Goal: Information Seeking & Learning: Learn about a topic

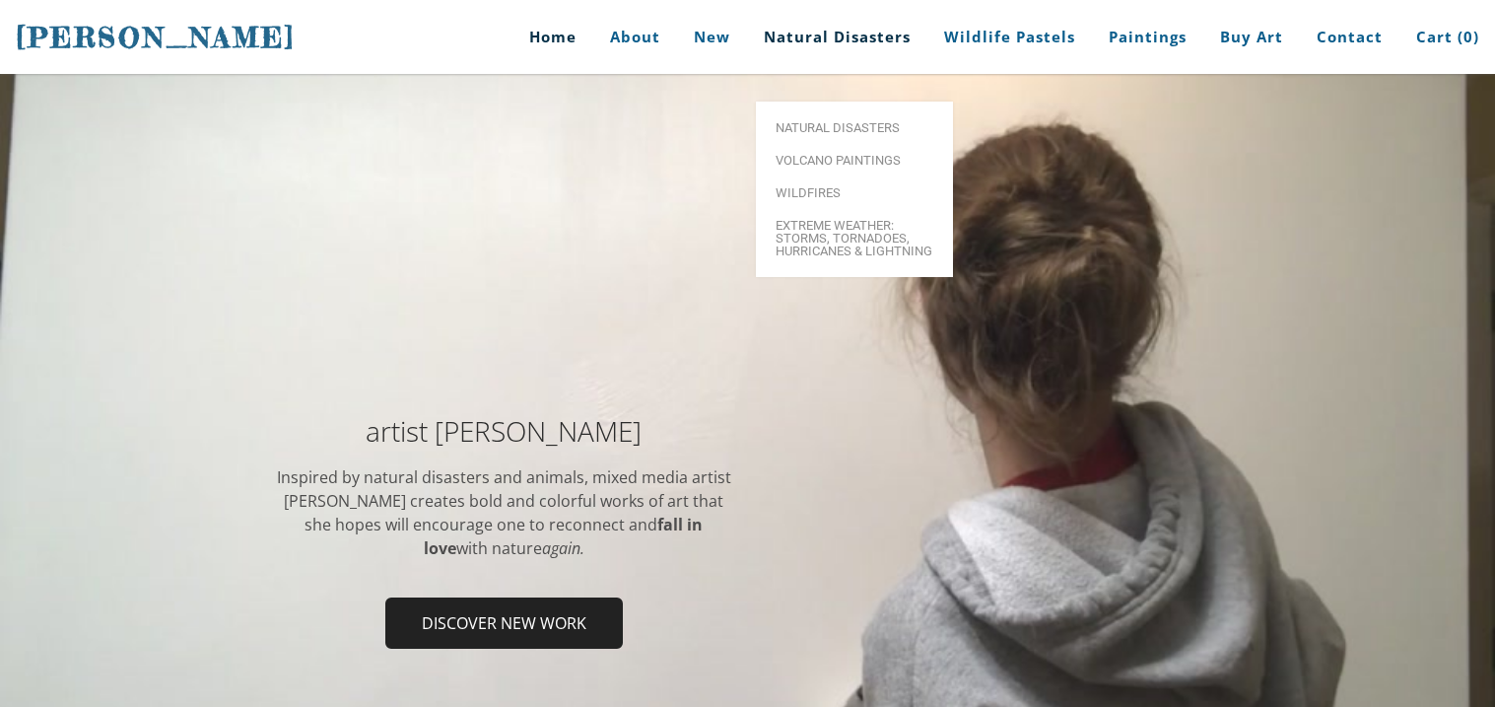
click at [842, 52] on link "Natural Disasters" at bounding box center [837, 37] width 176 height 74
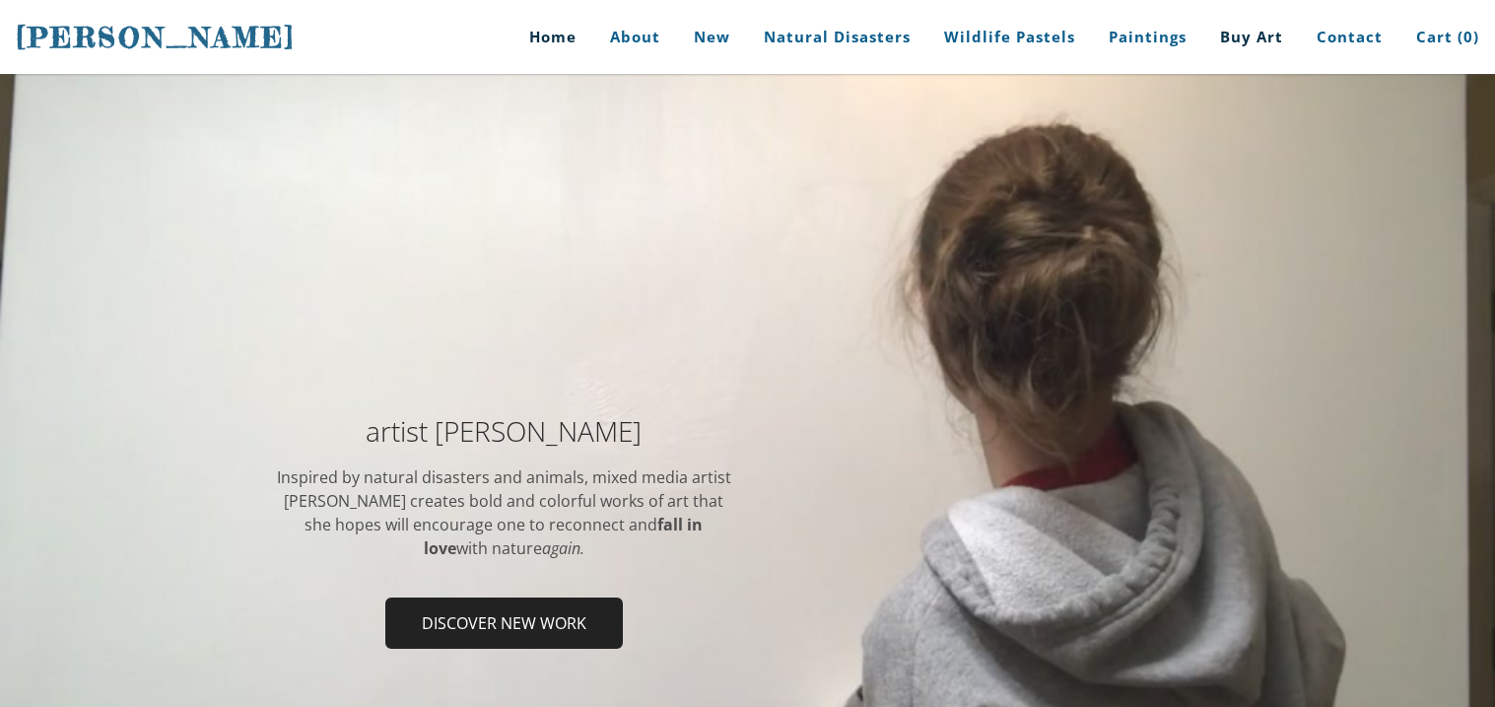
click at [1216, 54] on link "Buy Art" at bounding box center [1252, 37] width 93 height 74
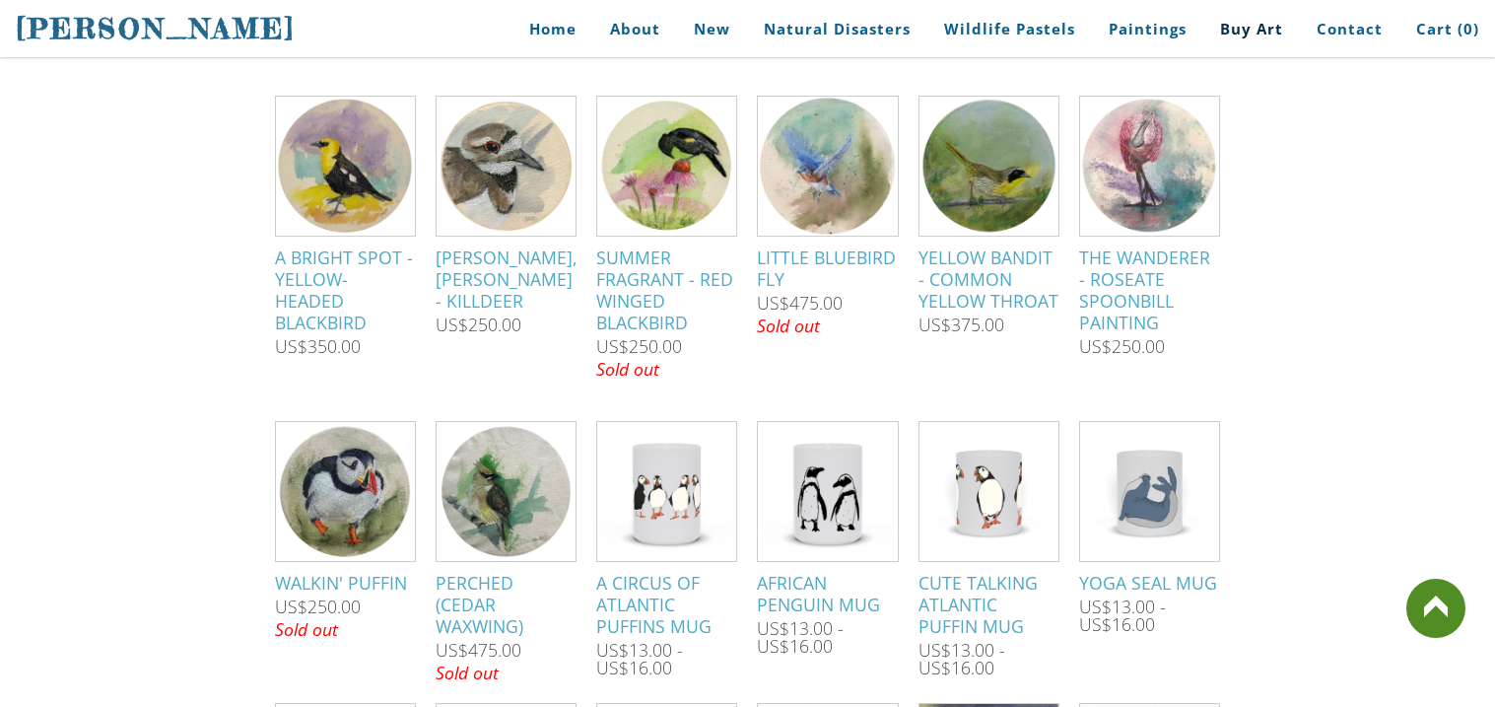
scroll to position [1497, 0]
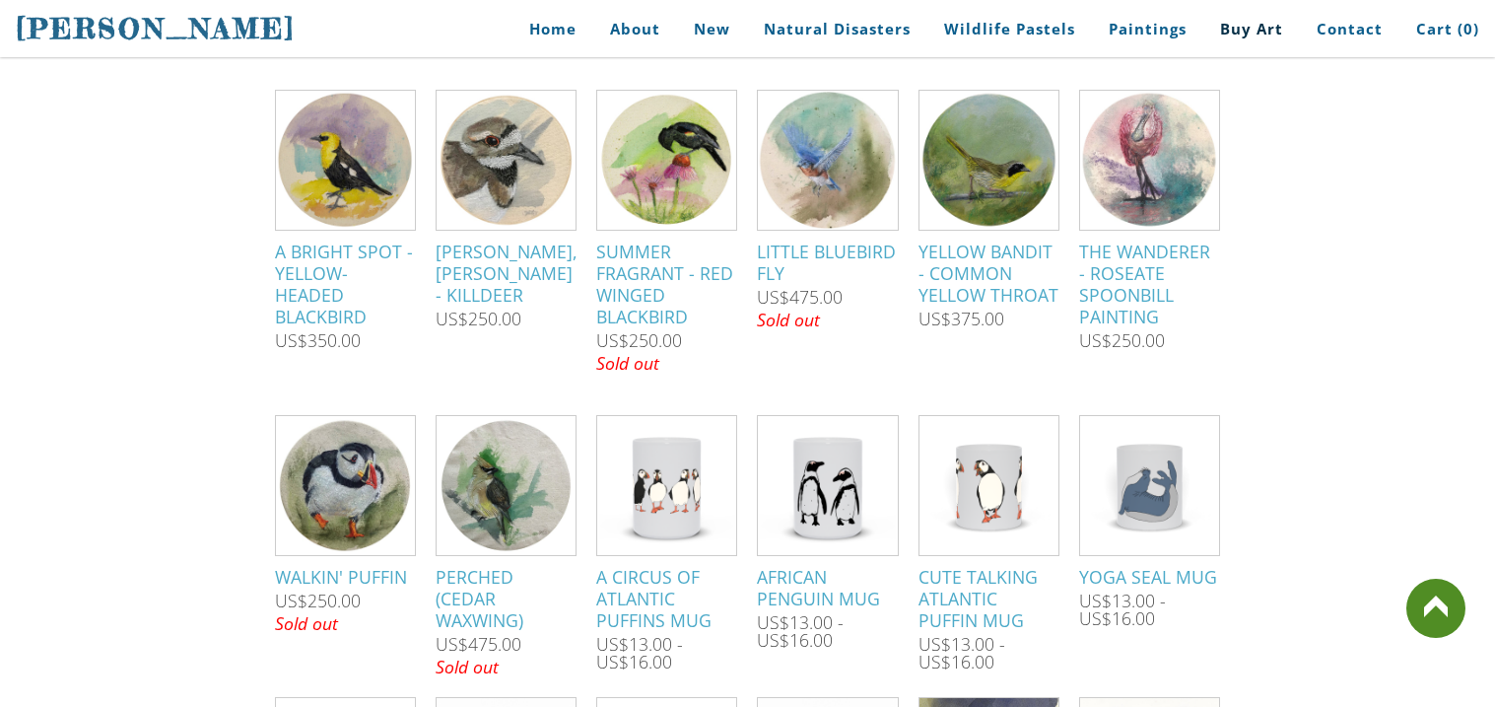
drag, startPoint x: 1493, startPoint y: 285, endPoint x: 1493, endPoint y: 318, distance: 33.5
click at [1335, 145] on div "Prints and Products for various images are available. Interested in something d…" at bounding box center [747, 399] width 1495 height 2772
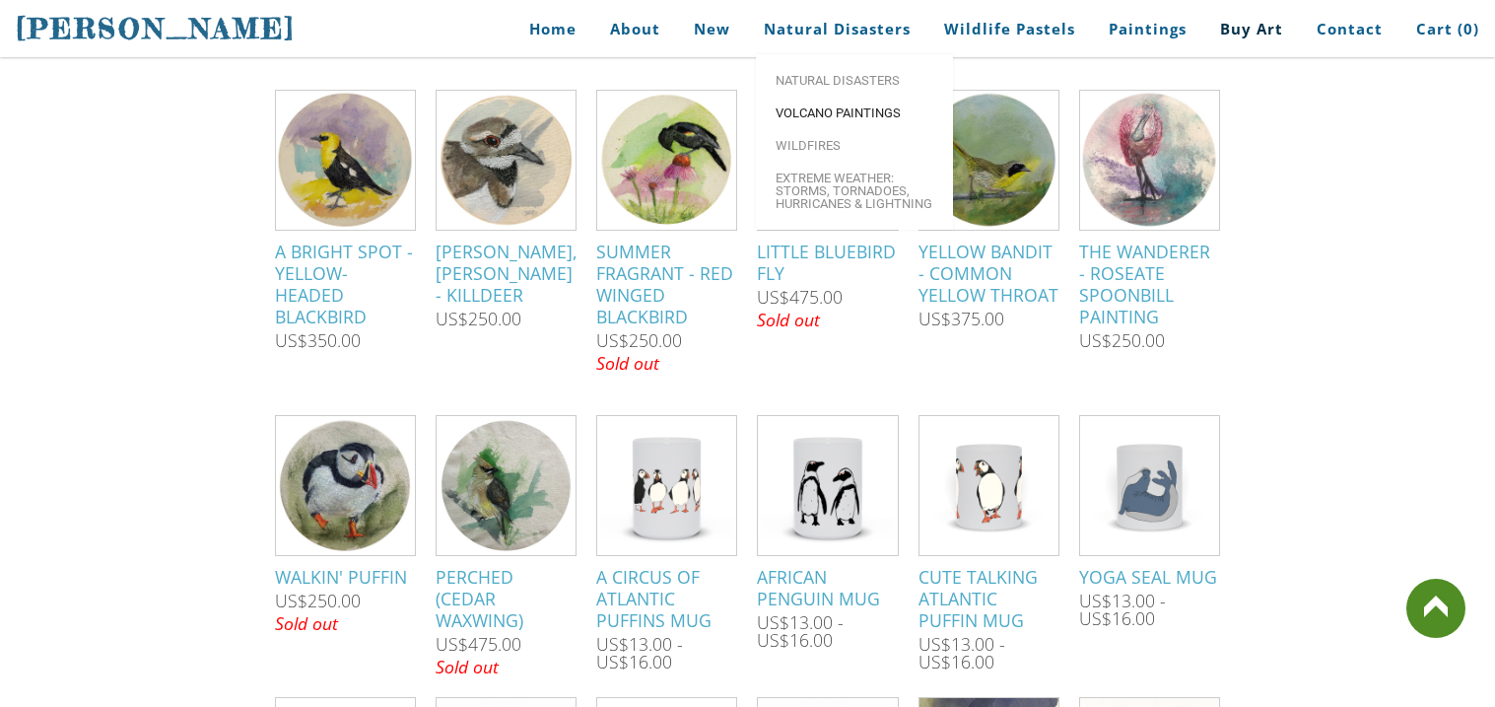
click at [872, 114] on span "Volcano paintings" at bounding box center [855, 112] width 158 height 13
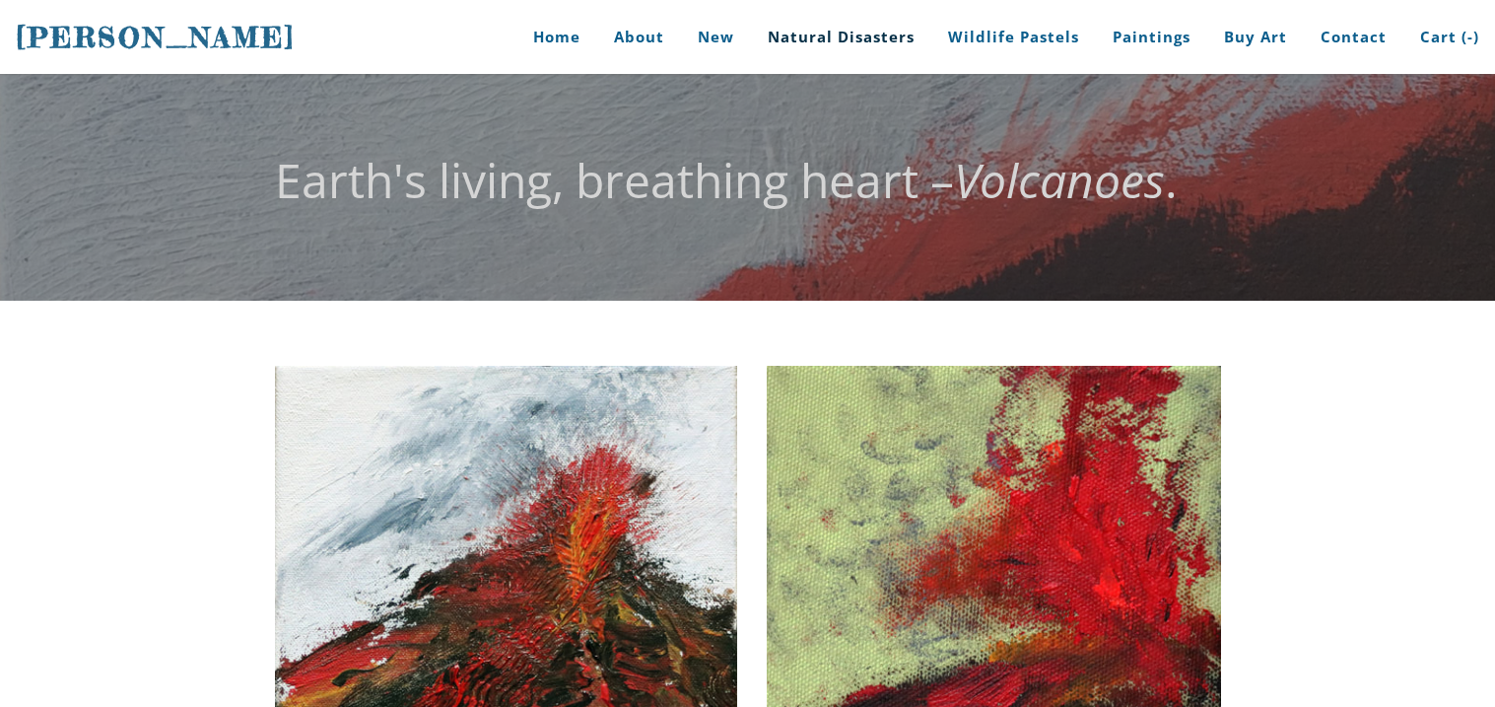
click at [851, 34] on link "Natural Disasters" at bounding box center [841, 37] width 176 height 74
click at [854, 44] on link "Natural Disasters" at bounding box center [837, 37] width 176 height 74
click at [847, 35] on link "Natural Disasters" at bounding box center [837, 37] width 176 height 74
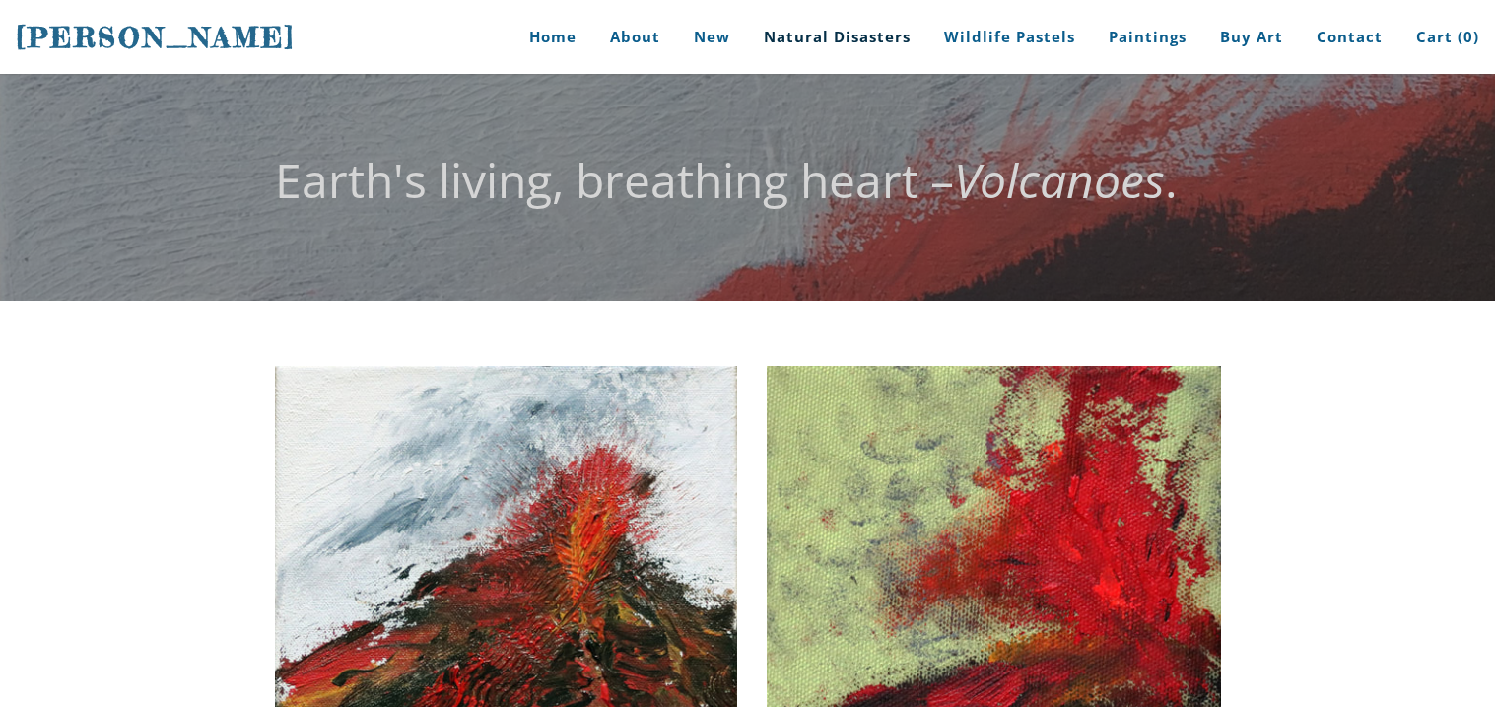
click at [845, 43] on link "Natural Disasters" at bounding box center [837, 37] width 176 height 74
click at [841, 41] on link "Natural Disasters" at bounding box center [837, 37] width 176 height 74
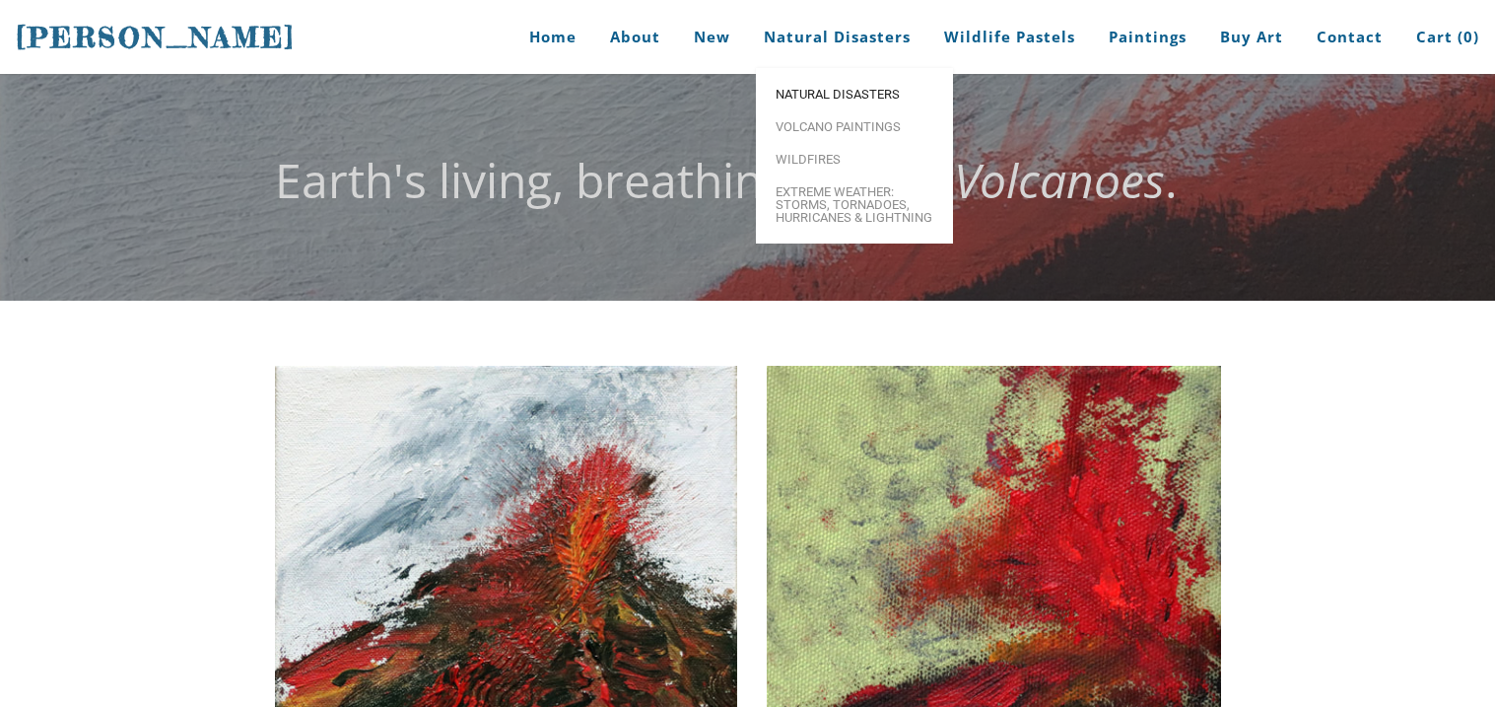
click at [840, 101] on span "Natural Disasters" at bounding box center [855, 94] width 158 height 13
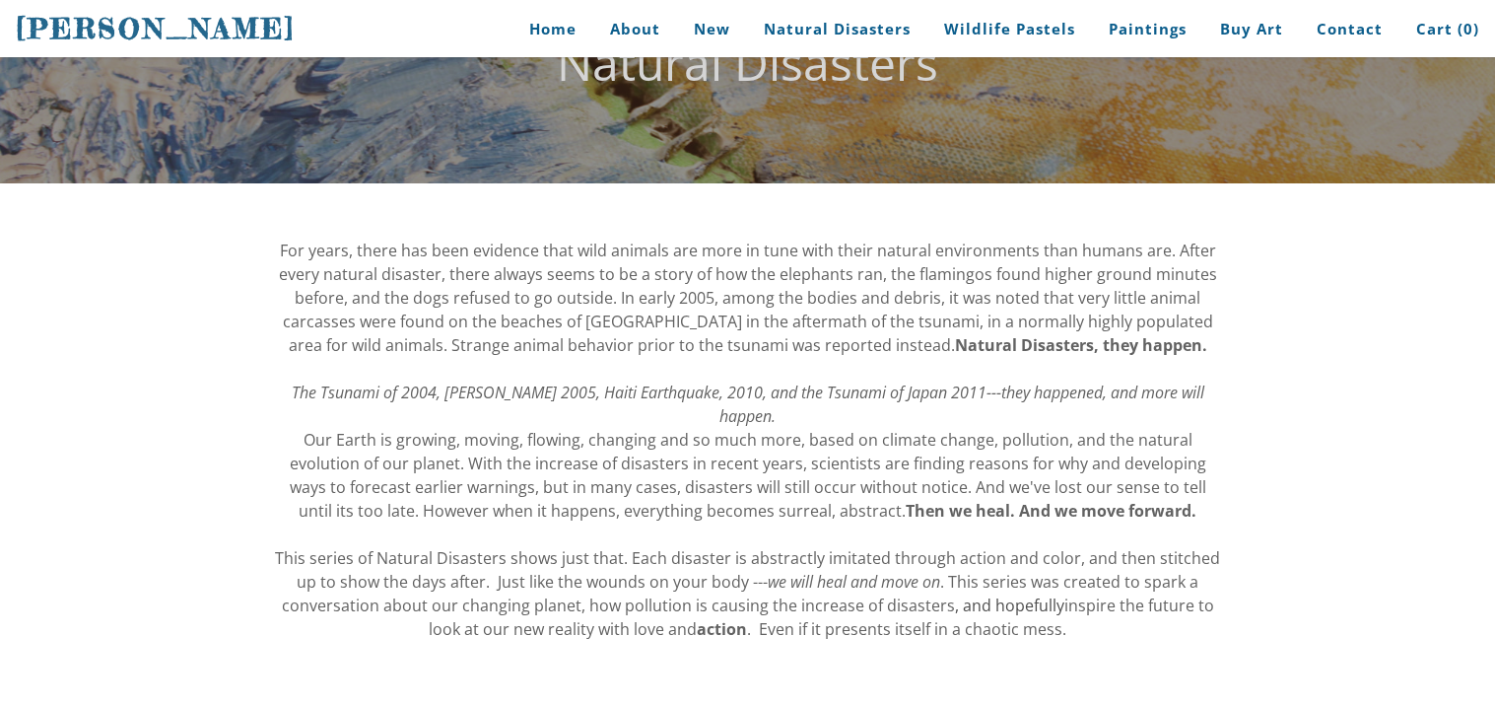
scroll to position [157, 0]
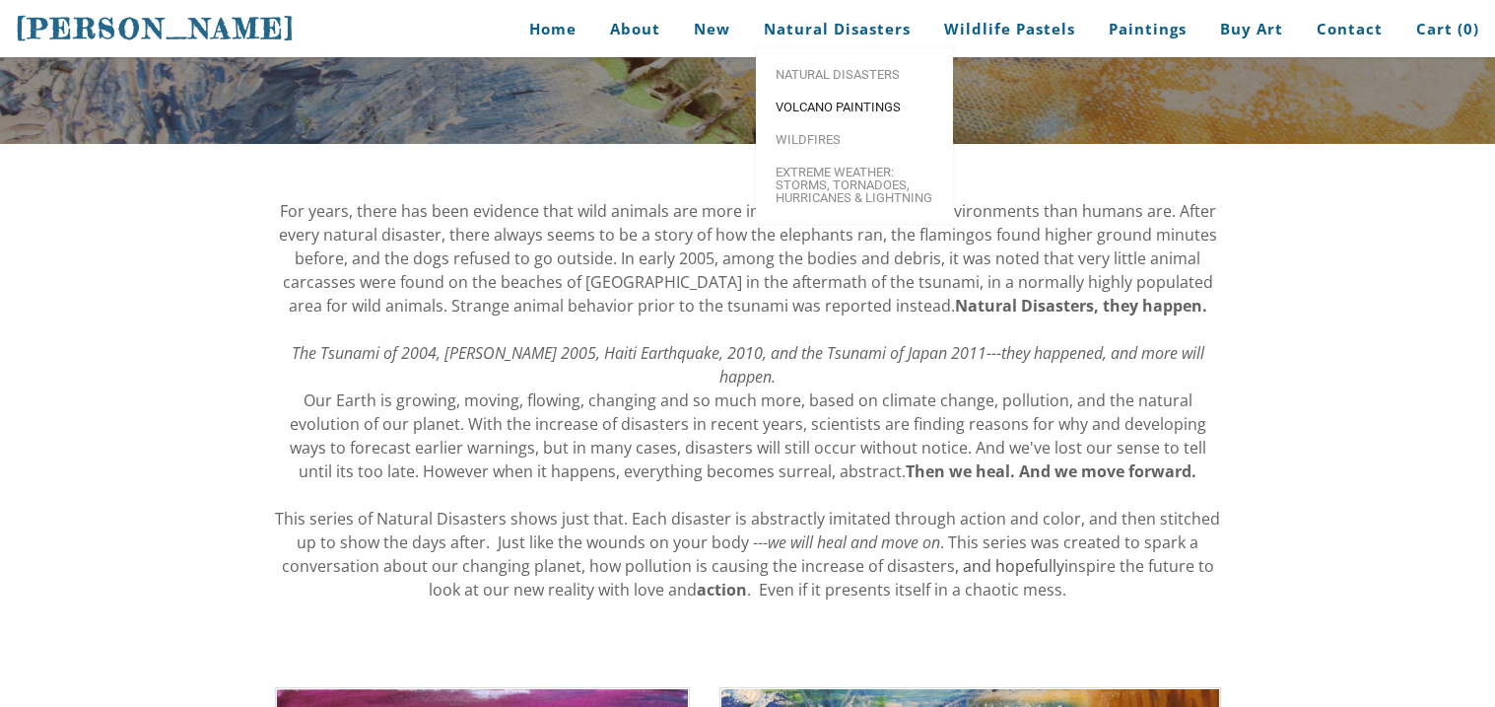
click at [843, 117] on link "Volcano paintings" at bounding box center [854, 107] width 197 height 33
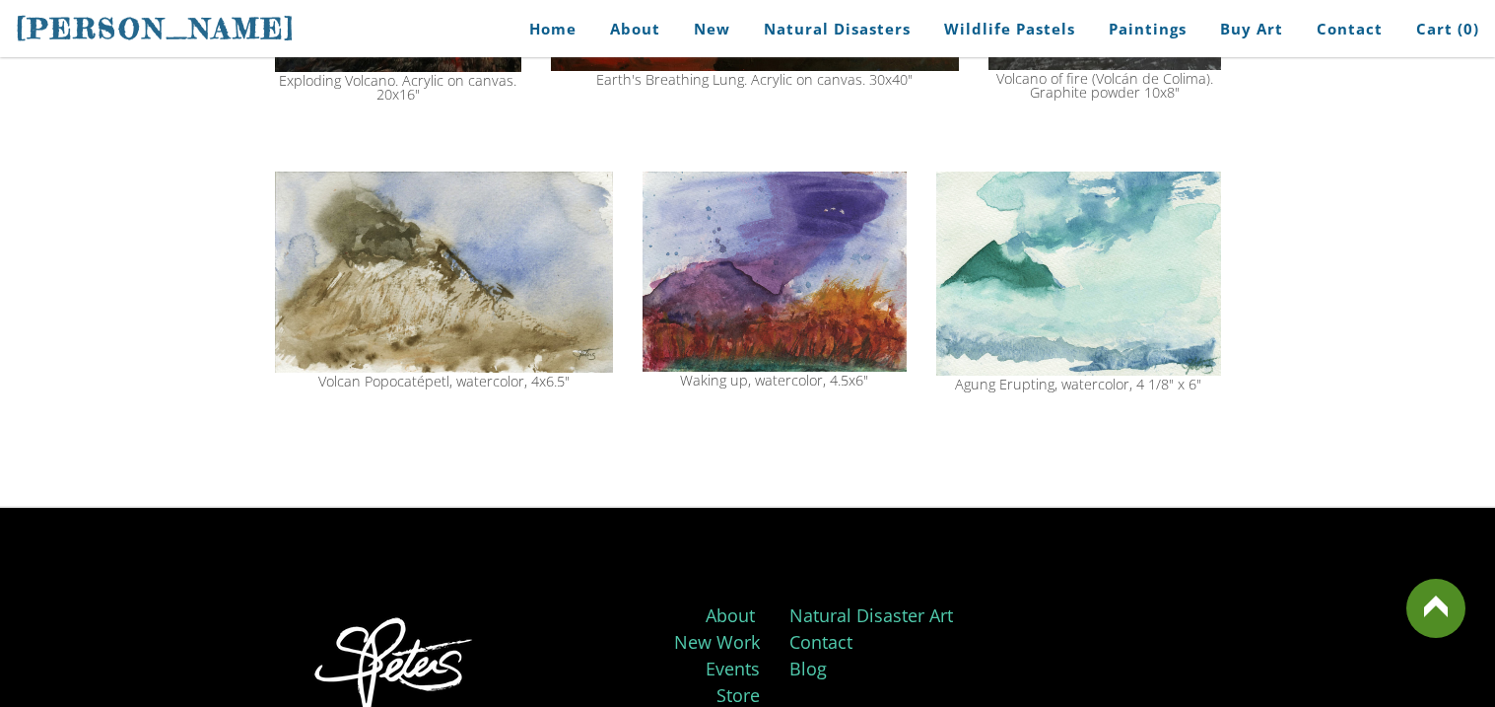
scroll to position [2206, 0]
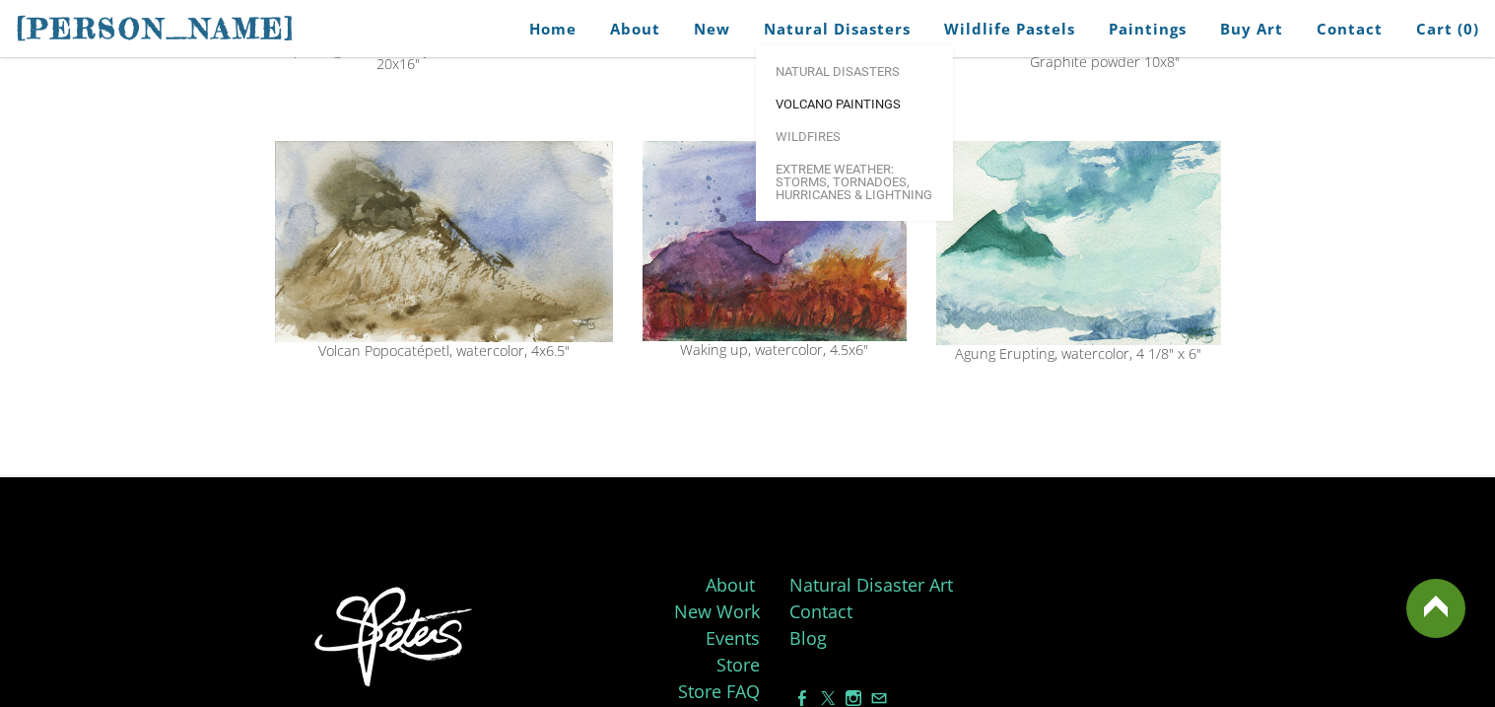
click at [835, 94] on link "Volcano paintings" at bounding box center [854, 104] width 197 height 33
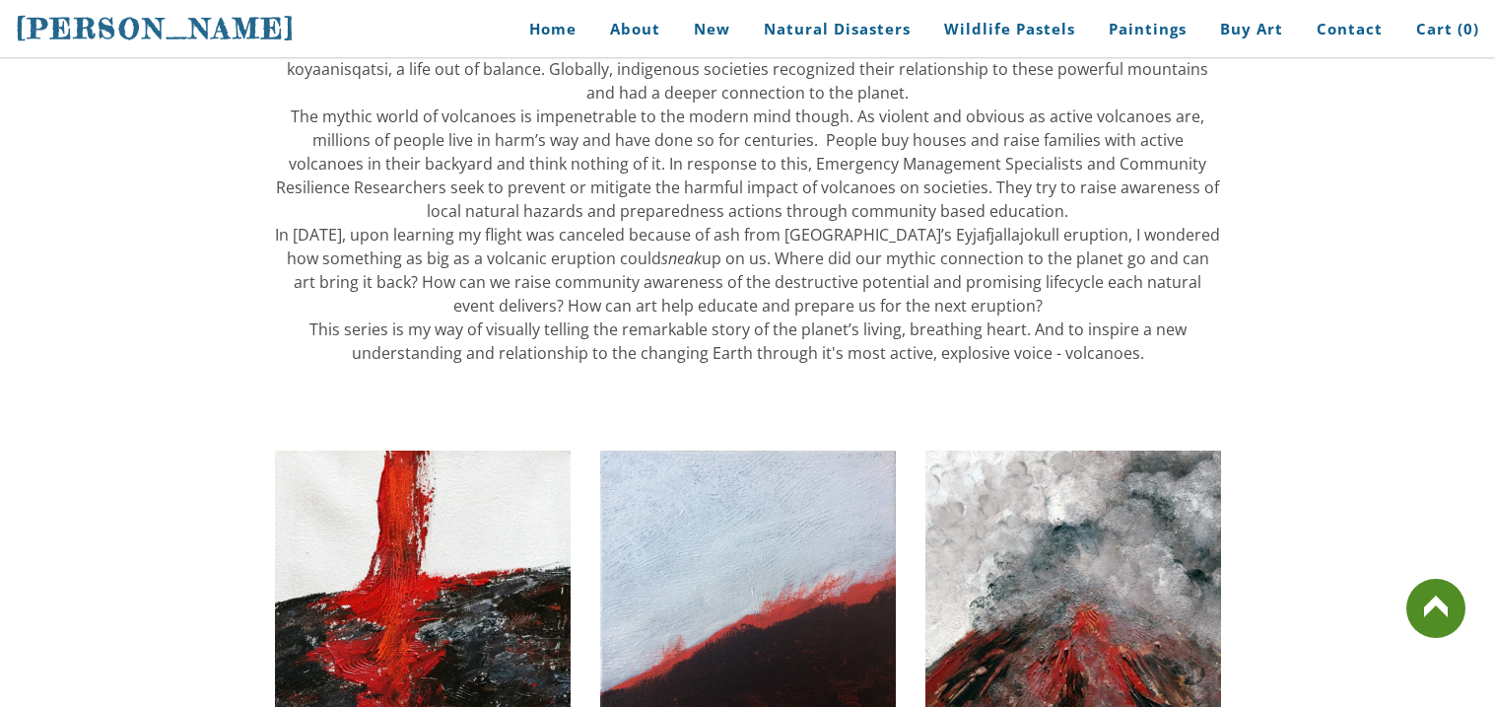
scroll to position [1143, 0]
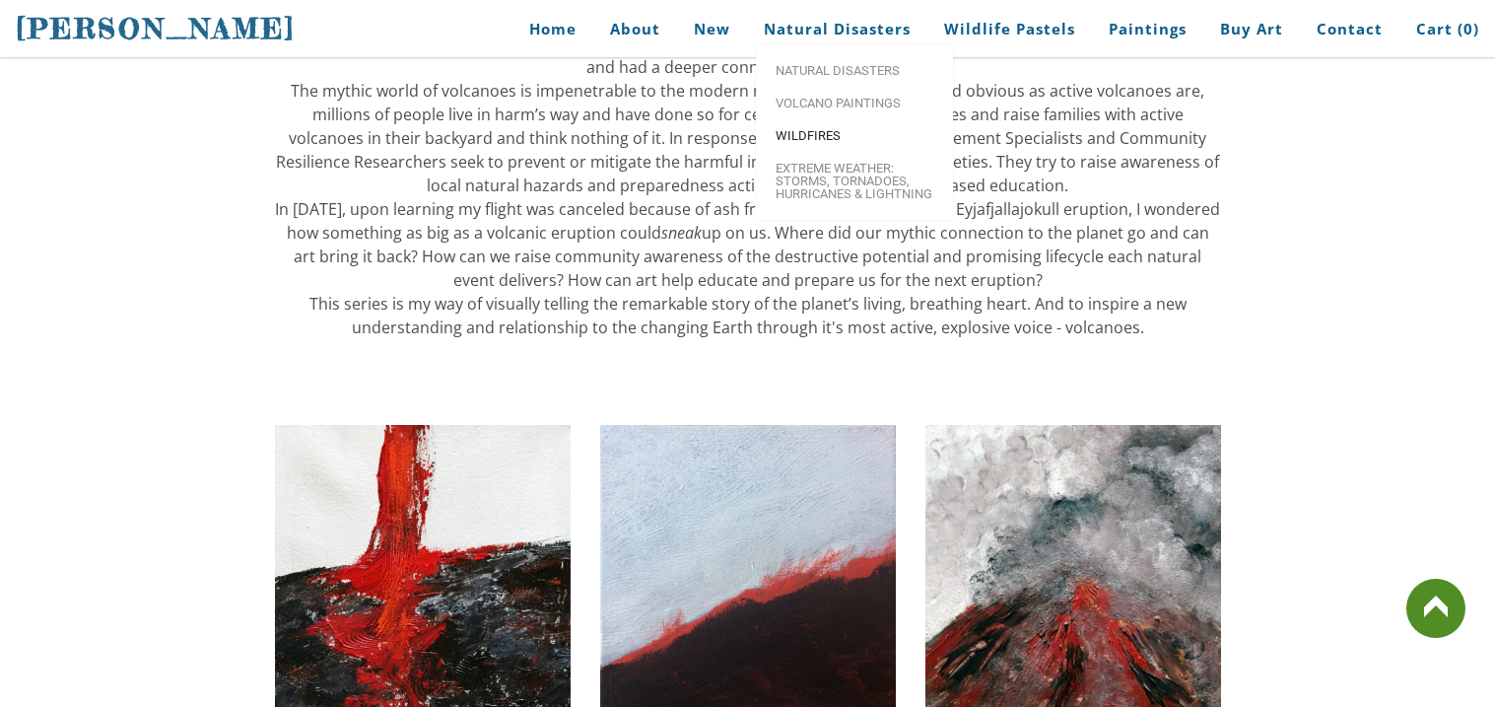
click at [837, 129] on link "Wildfires" at bounding box center [854, 135] width 197 height 33
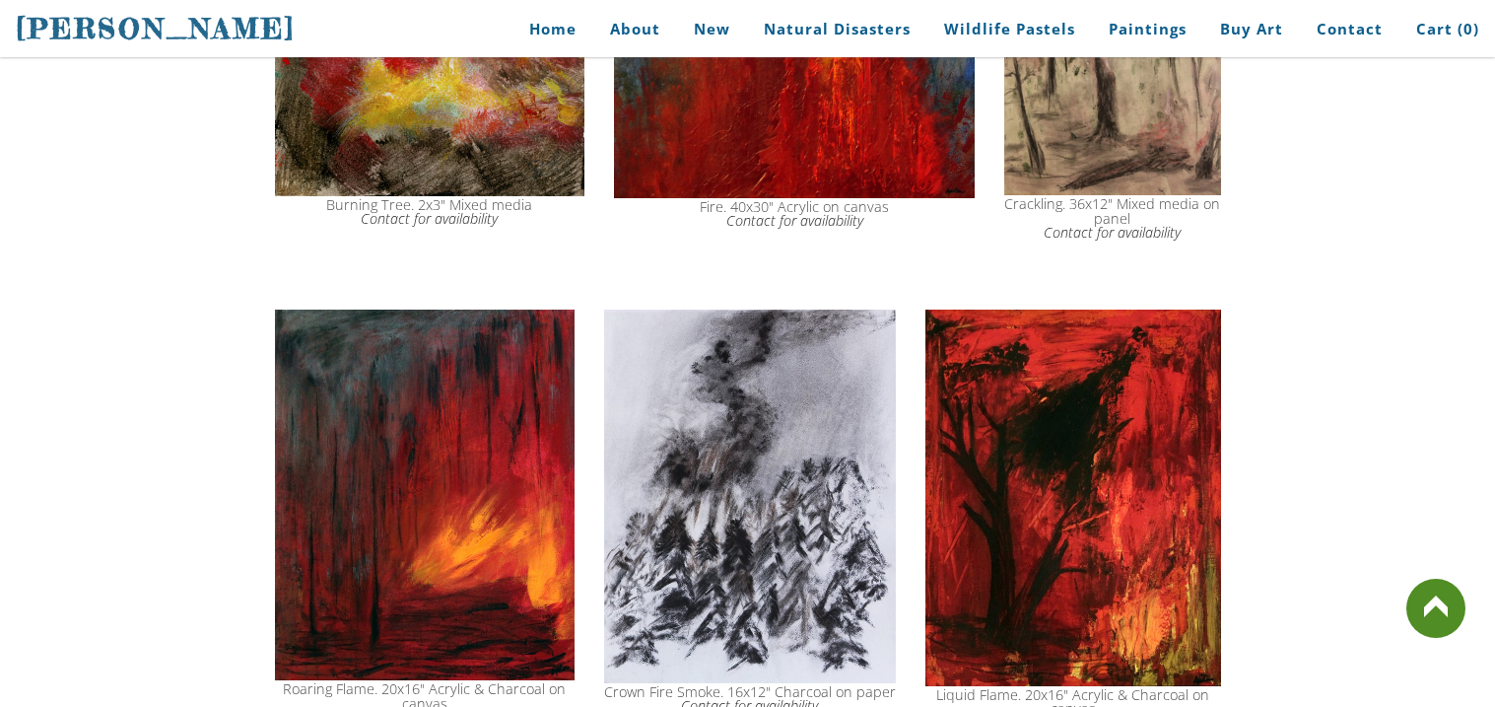
scroll to position [1418, 0]
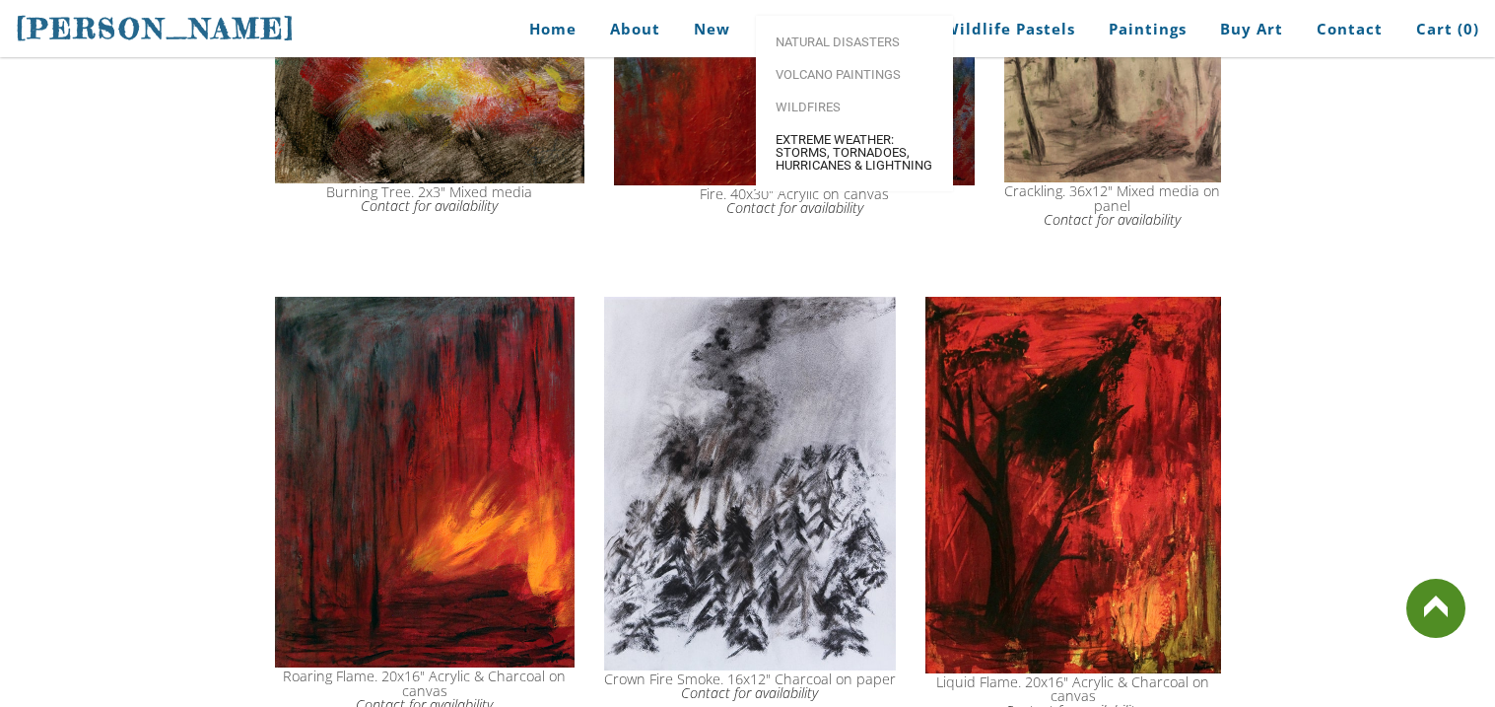
click at [862, 172] on span "Extreme Weather: Storms, Tornadoes, Hurricanes & Lightning" at bounding box center [855, 152] width 158 height 38
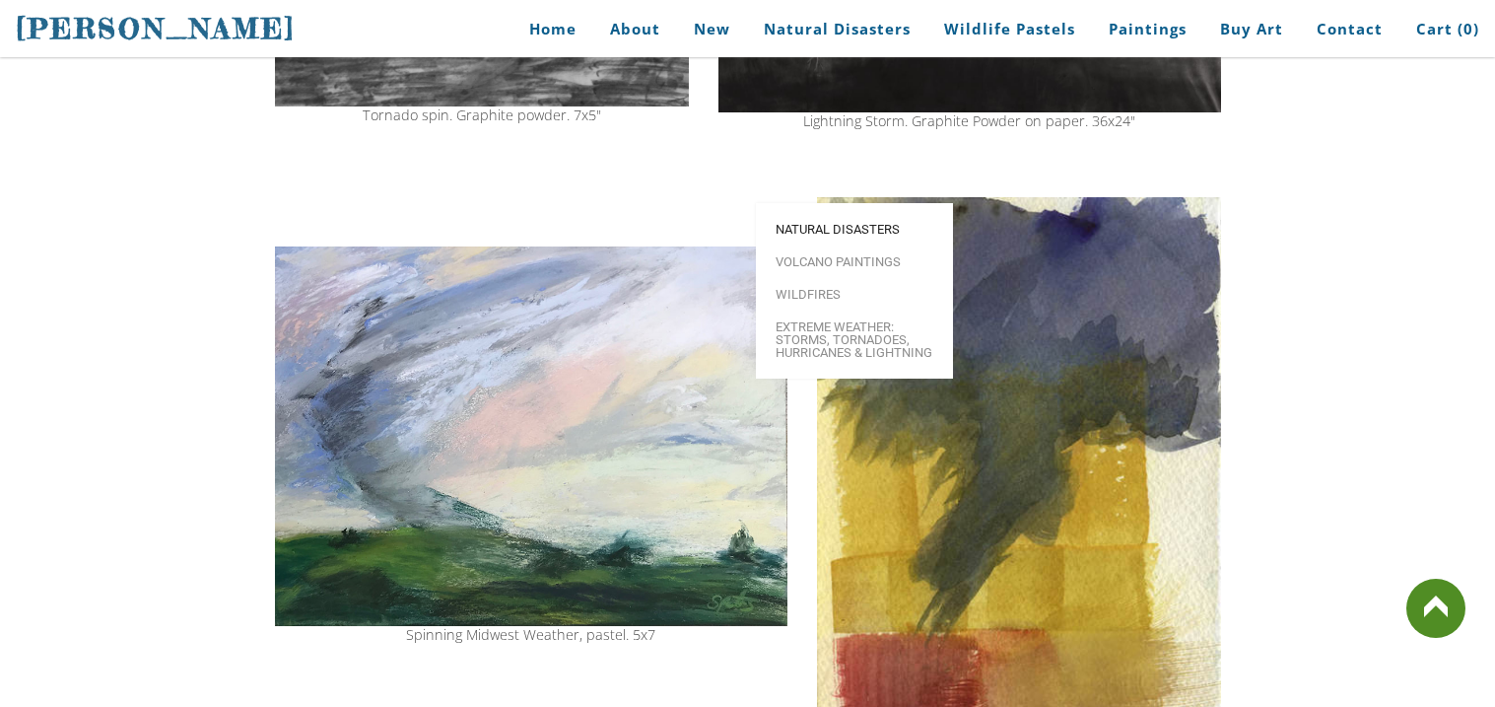
scroll to position [1270, 0]
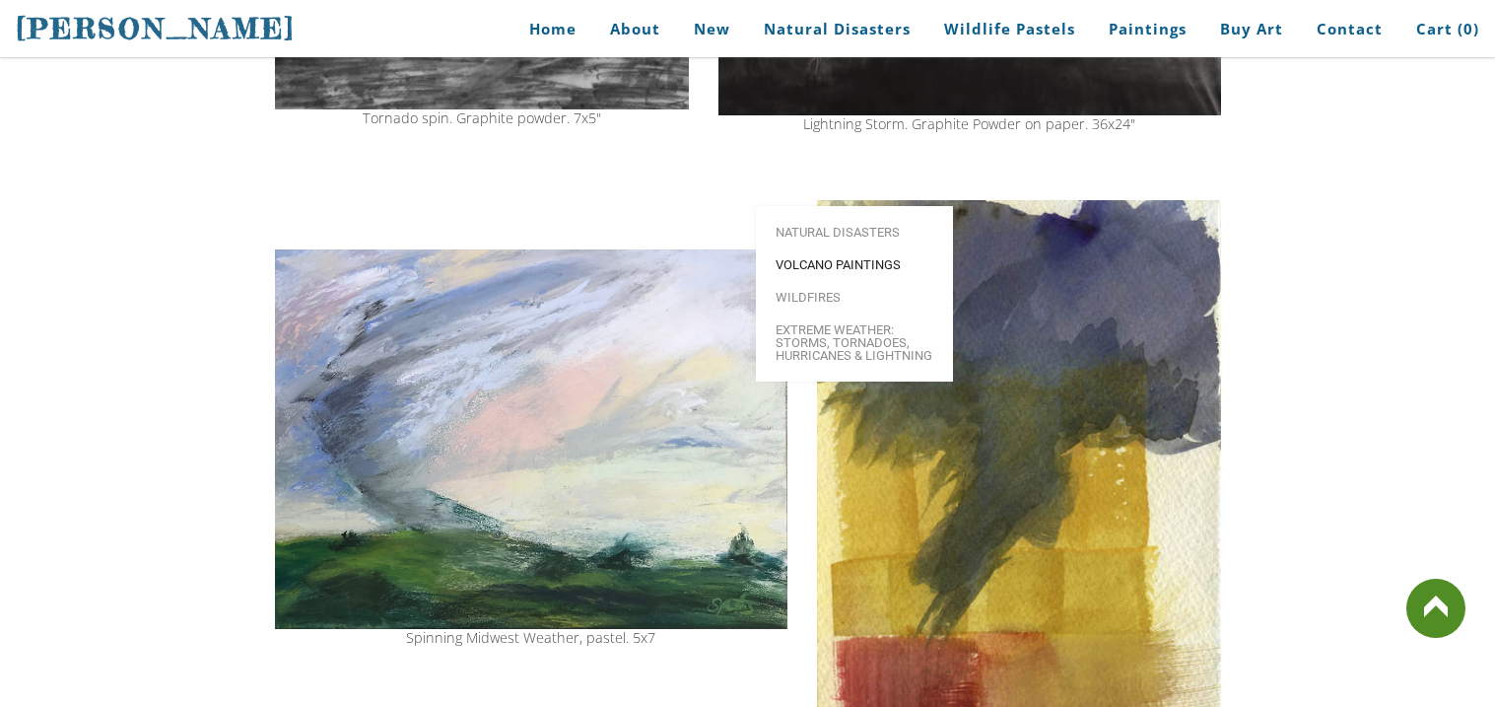
click at [805, 263] on span "Volcano paintings" at bounding box center [855, 264] width 158 height 13
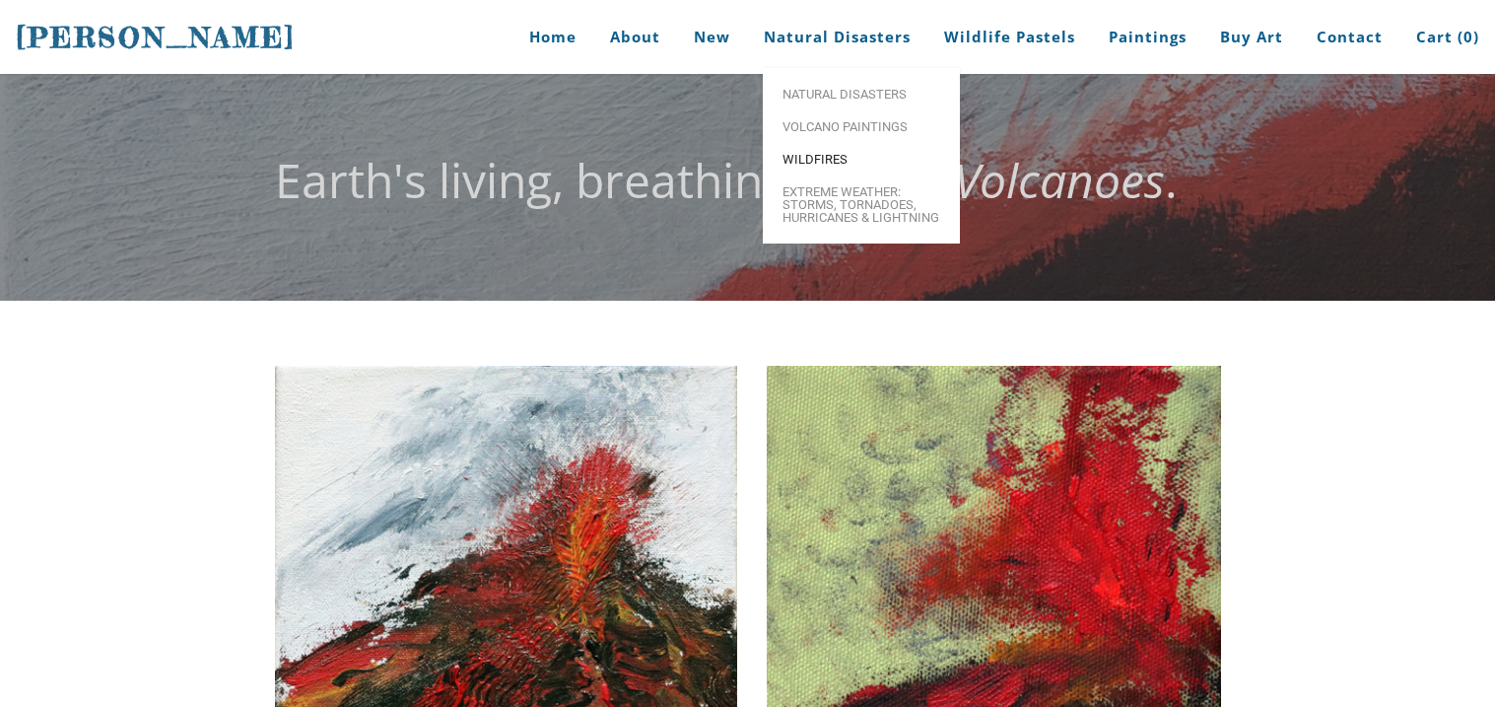
click at [830, 166] on span "Wildfires" at bounding box center [862, 159] width 158 height 13
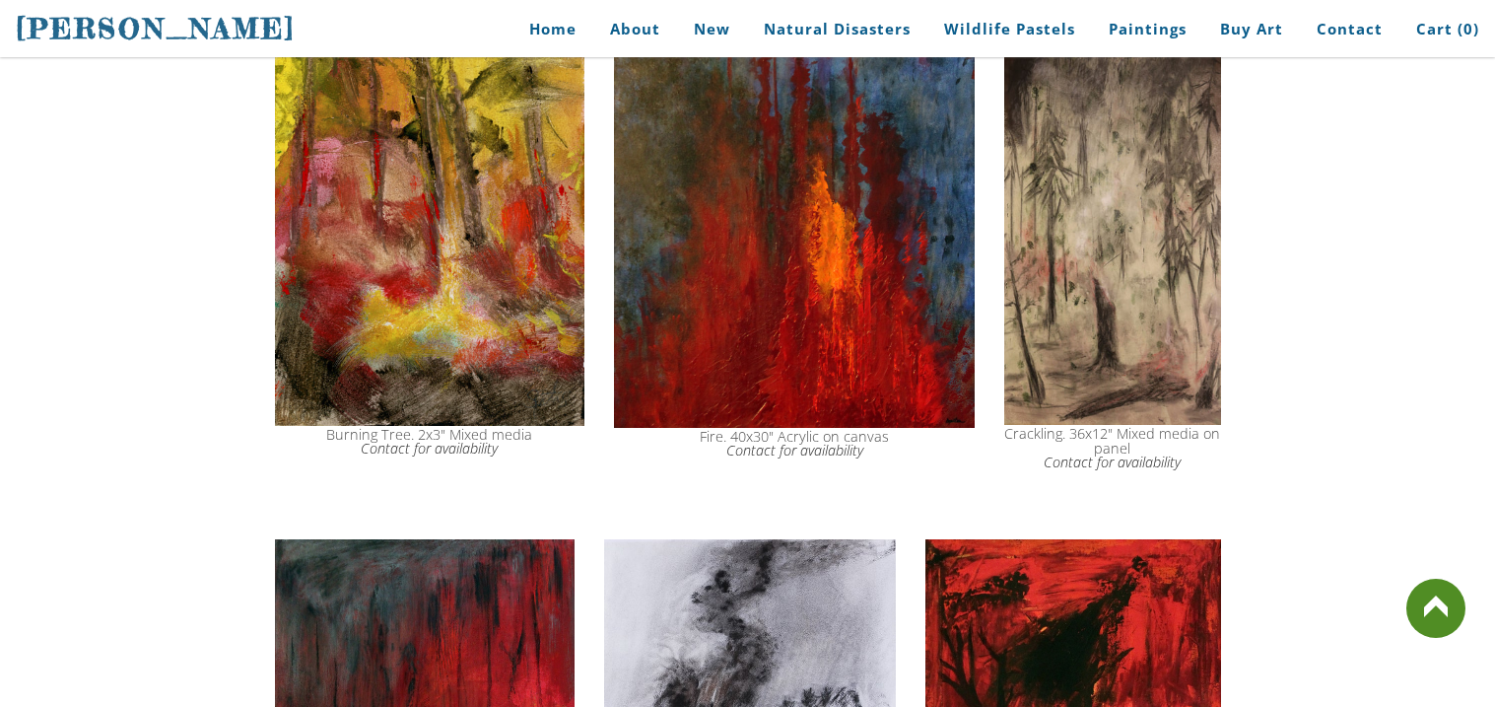
scroll to position [1174, 0]
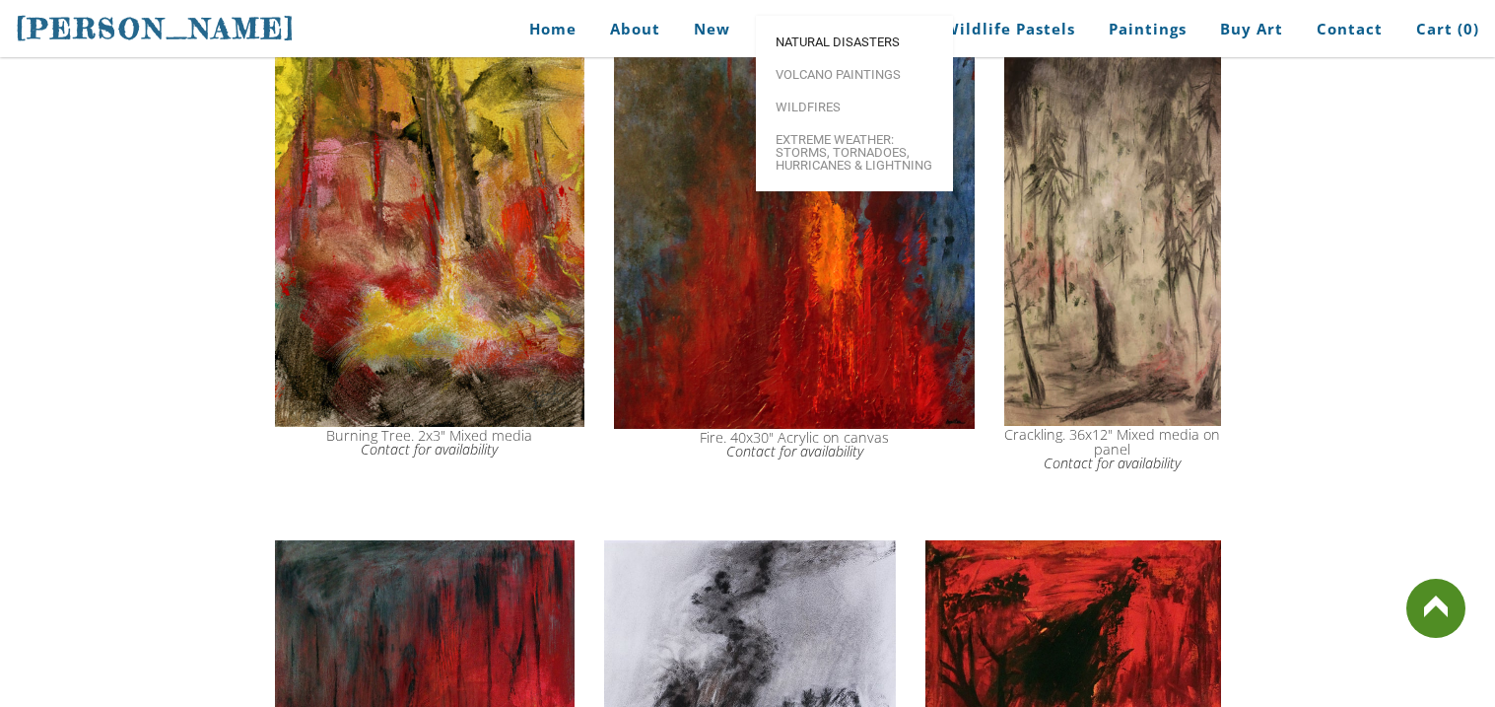
click at [890, 48] on span "Natural Disasters" at bounding box center [855, 41] width 158 height 13
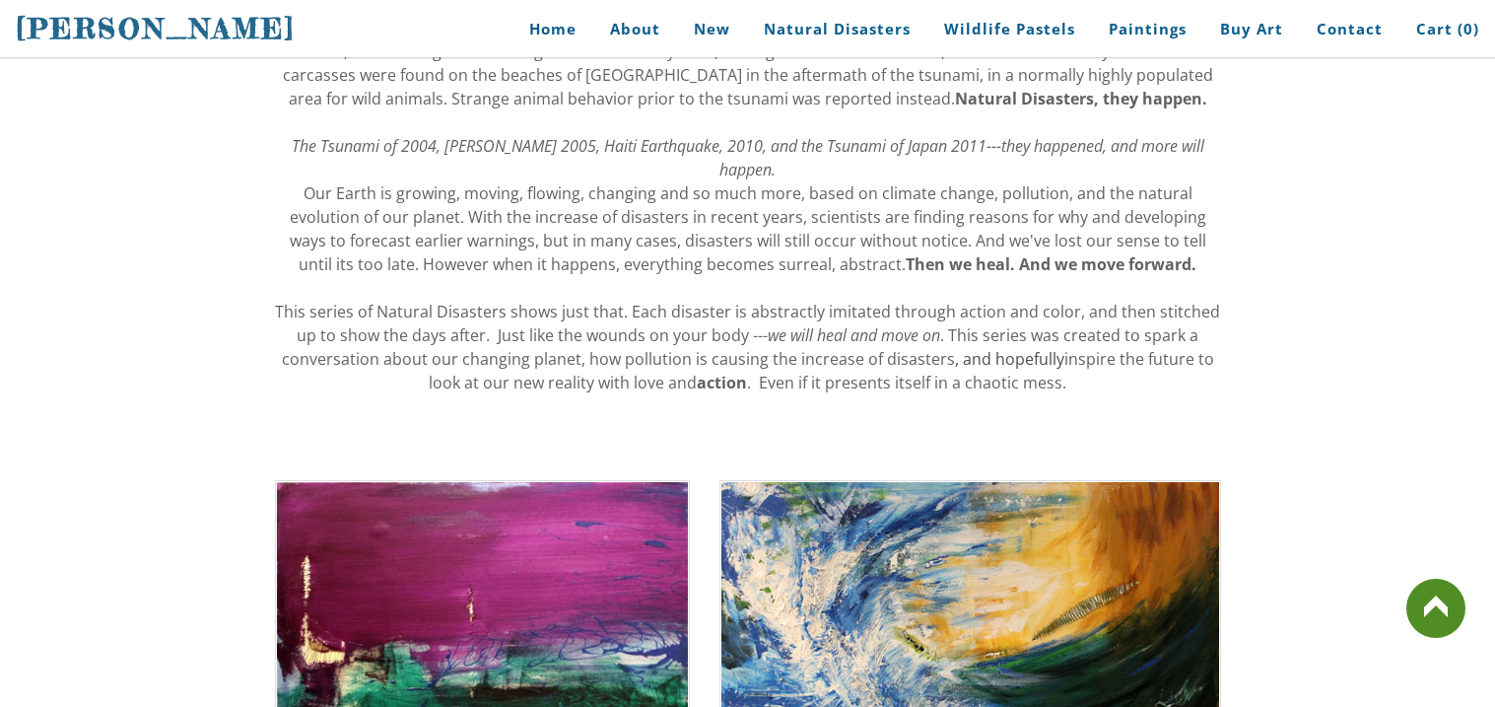
scroll to position [354, 0]
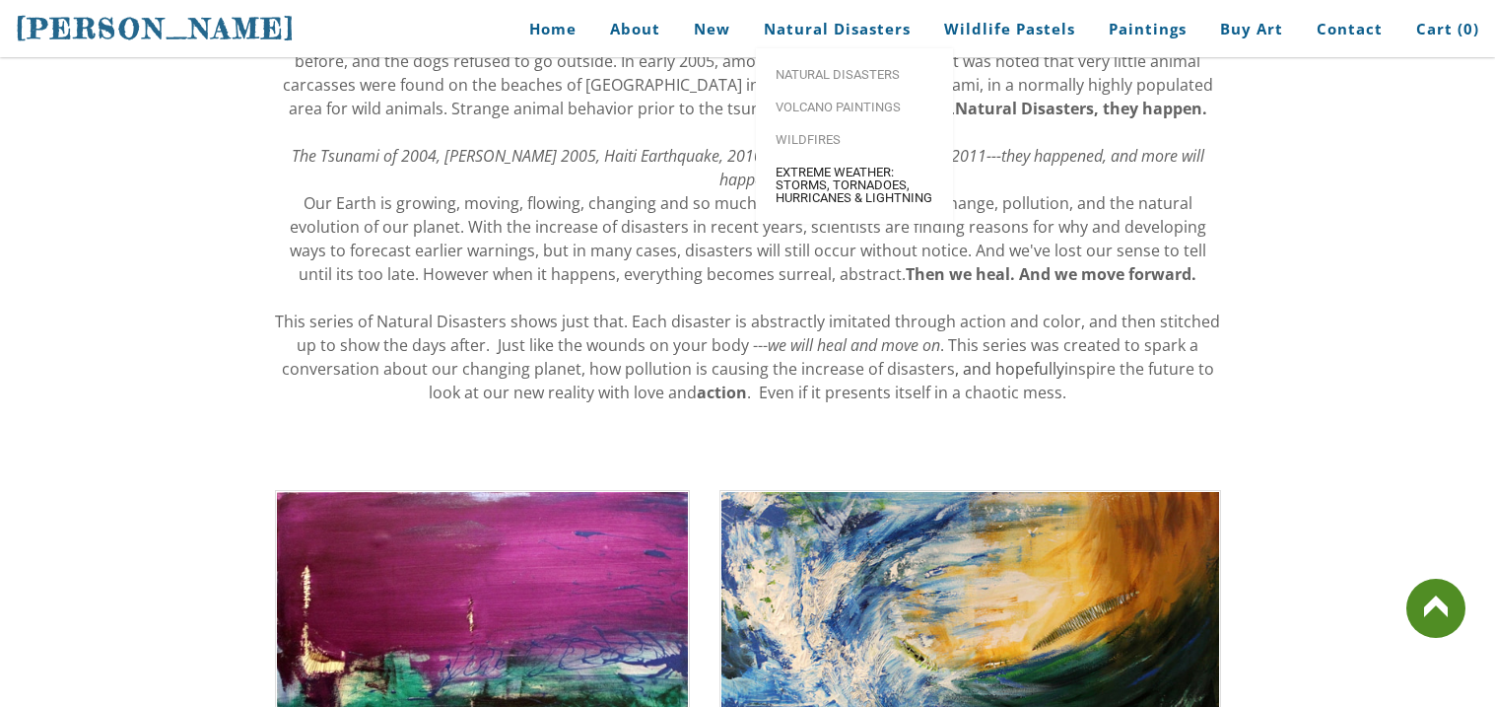
click at [919, 201] on span "Extreme Weather: Storms, Tornadoes, Hurricanes & Lightning" at bounding box center [855, 185] width 158 height 38
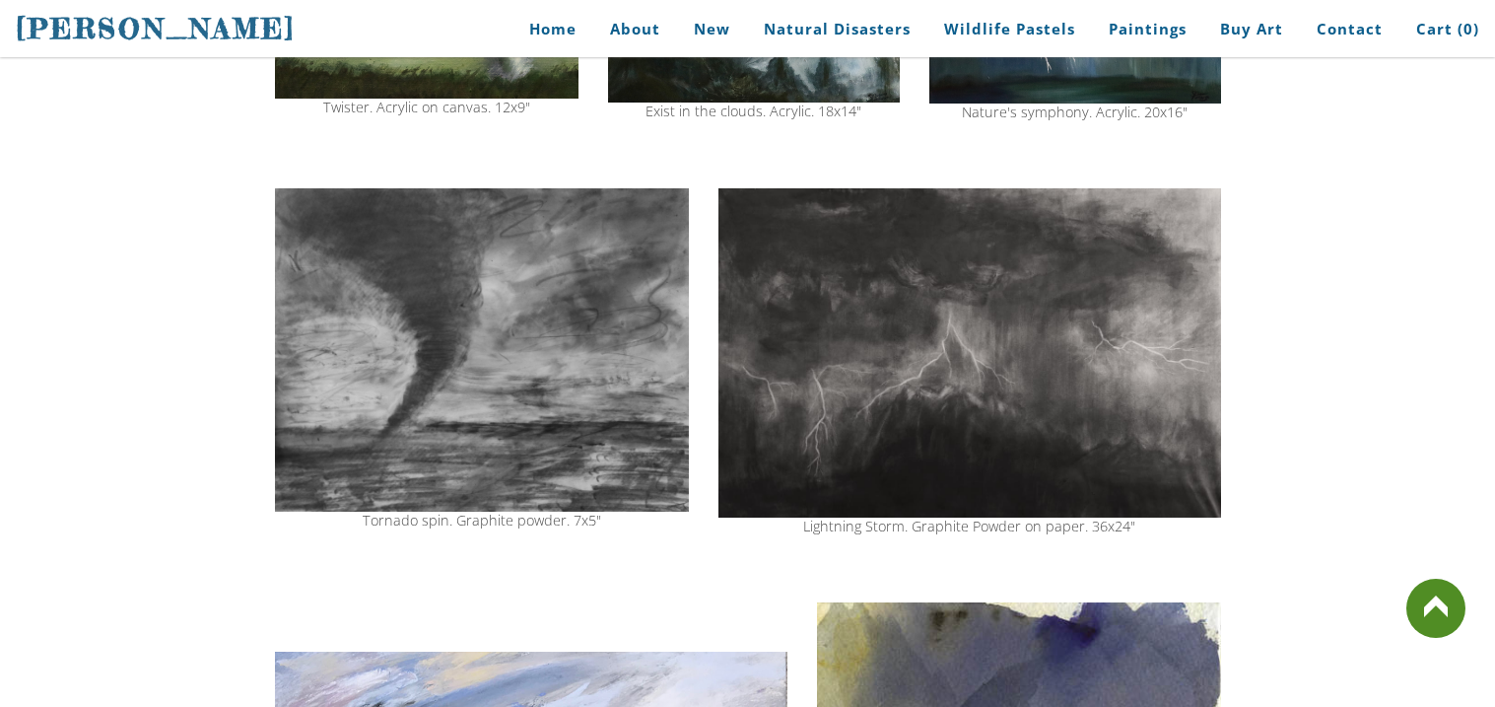
scroll to position [867, 0]
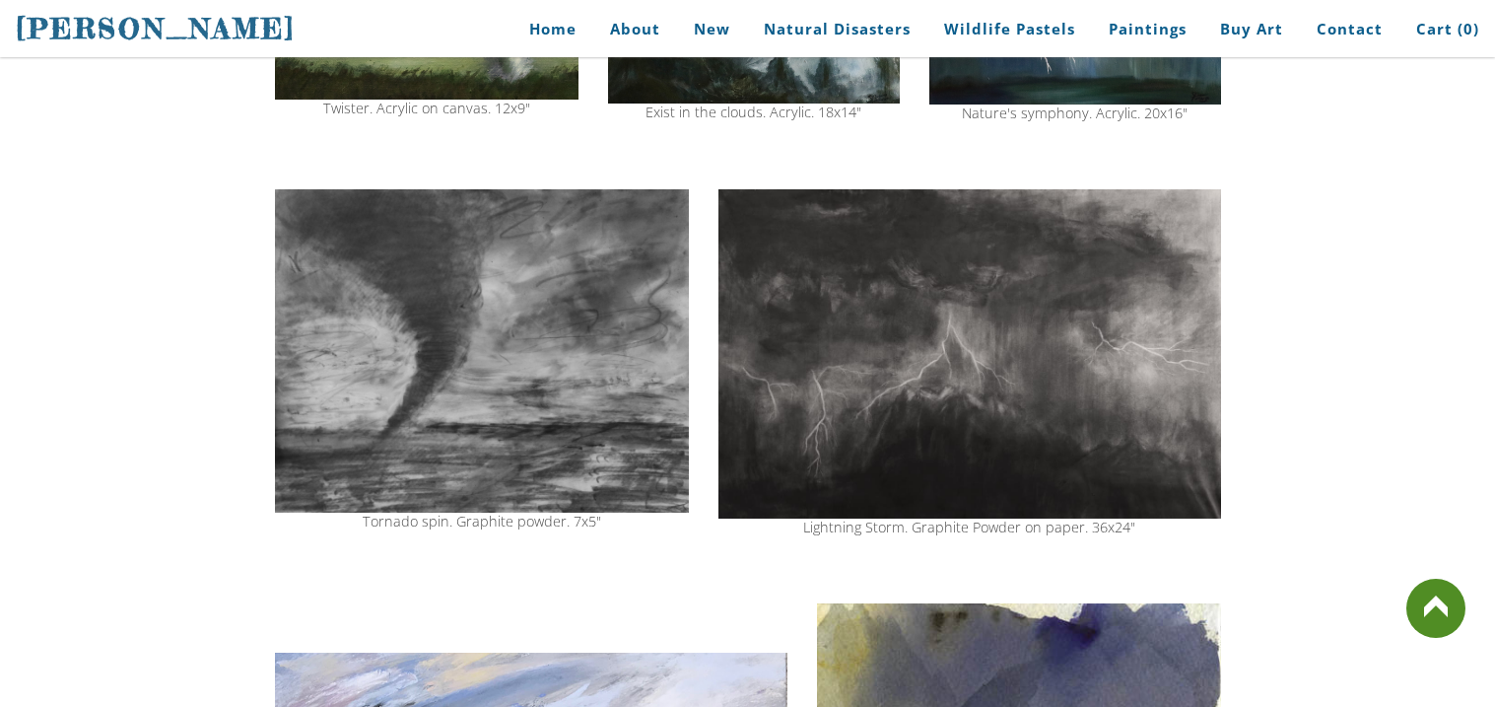
click at [1022, 297] on img at bounding box center [970, 353] width 502 height 329
